Goal: Task Accomplishment & Management: Manage account settings

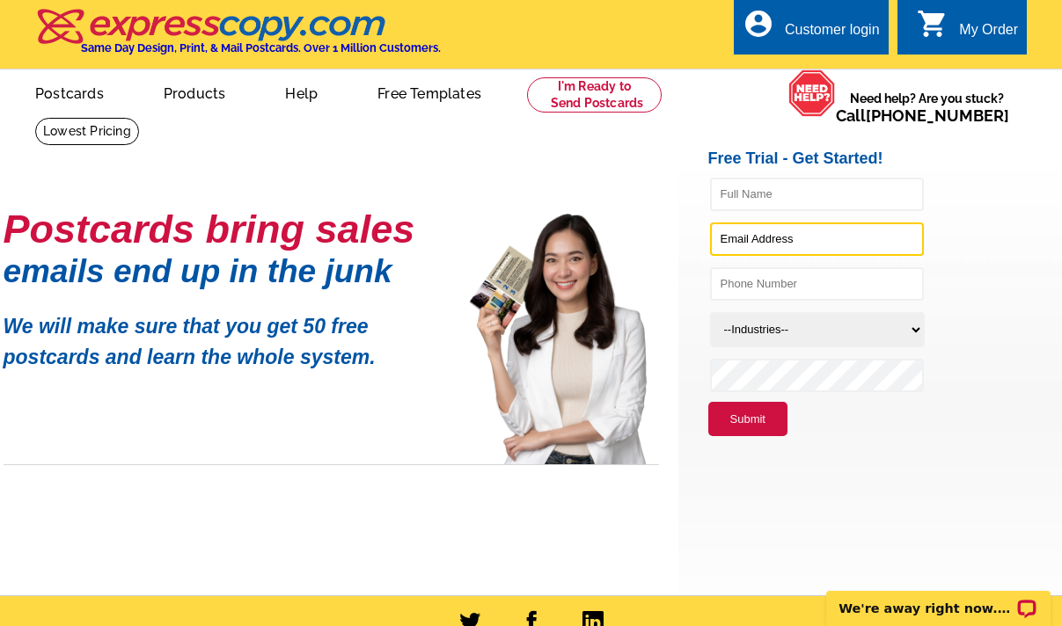
type input "[EMAIL_ADDRESS][DOMAIN_NAME]"
click at [797, 34] on div "Customer login" at bounding box center [831, 34] width 95 height 25
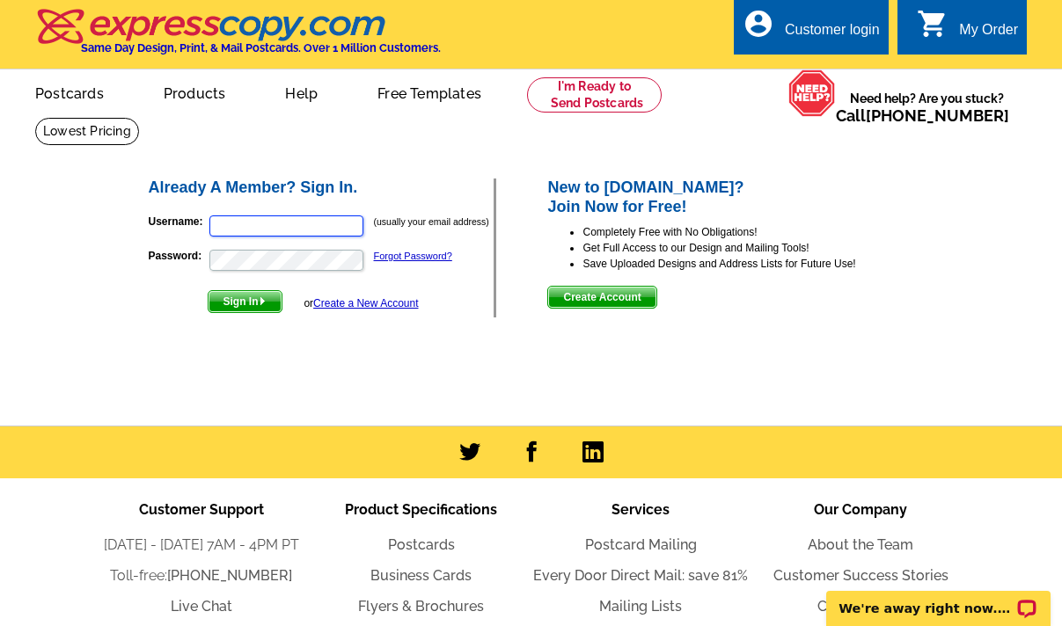
type input "[EMAIL_ADDRESS][DOMAIN_NAME]"
click at [264, 300] on img "submit" at bounding box center [263, 301] width 8 height 8
